Goal: Information Seeking & Learning: Learn about a topic

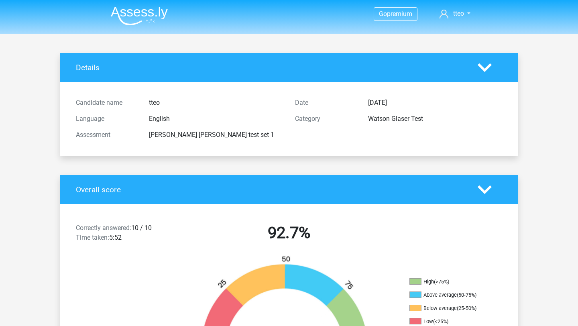
scroll to position [582, 0]
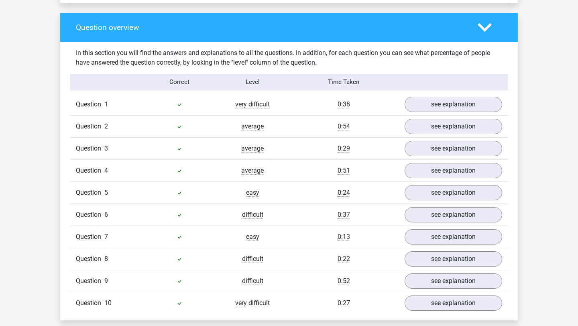
click at [483, 25] on icon at bounding box center [485, 27] width 14 height 14
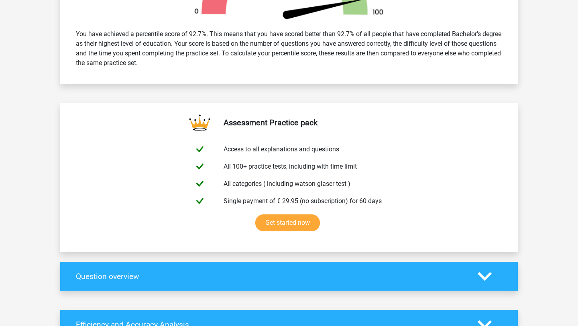
scroll to position [0, 0]
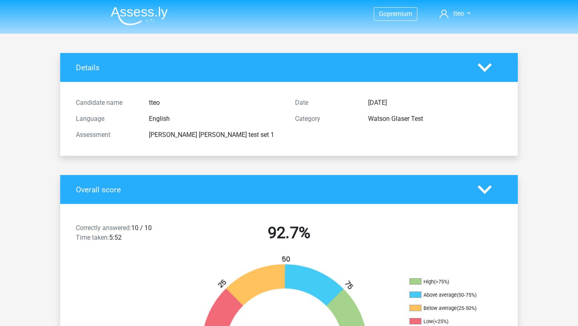
click at [142, 9] on img at bounding box center [139, 15] width 57 height 19
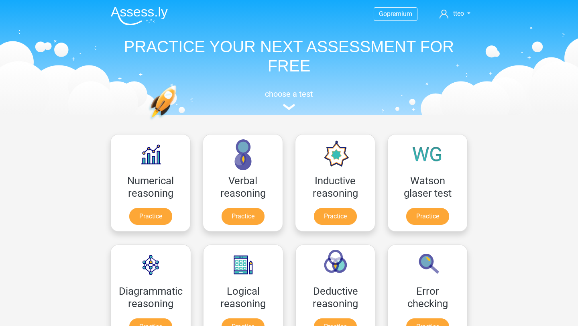
scroll to position [37, 0]
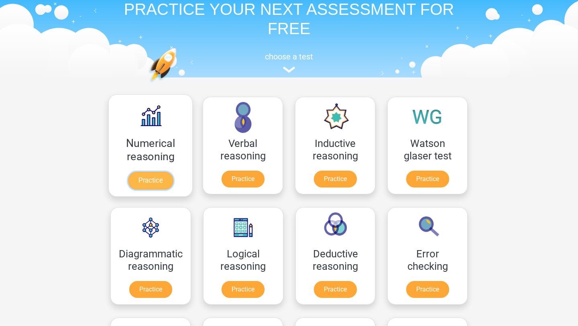
click at [163, 181] on link "Practice" at bounding box center [150, 181] width 45 height 18
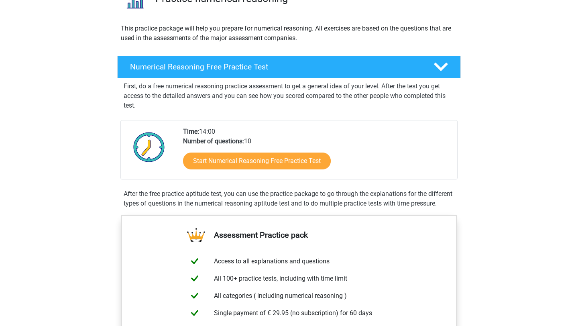
scroll to position [75, 0]
